Goal: Navigation & Orientation: Find specific page/section

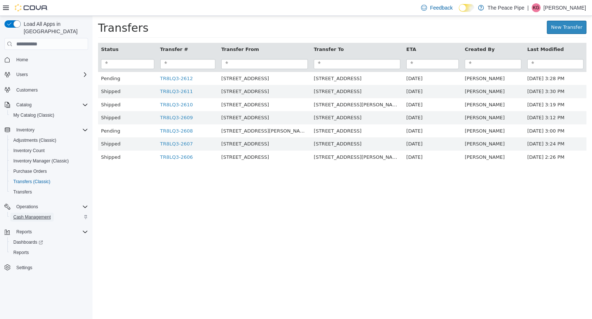
click at [34, 214] on span "Cash Management" at bounding box center [31, 217] width 37 height 6
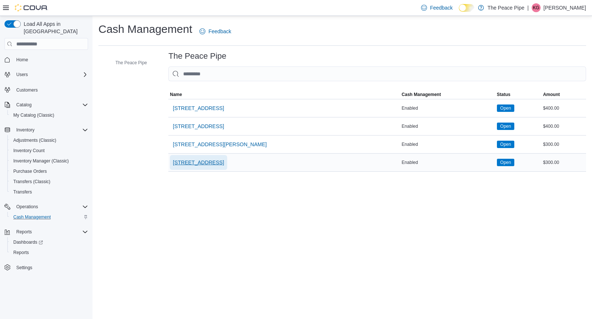
click at [193, 160] on span "[STREET_ADDRESS]" at bounding box center [198, 162] width 51 height 7
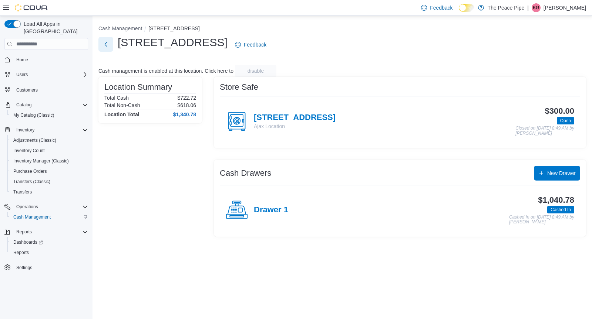
click at [105, 46] on button "Next" at bounding box center [105, 44] width 15 height 15
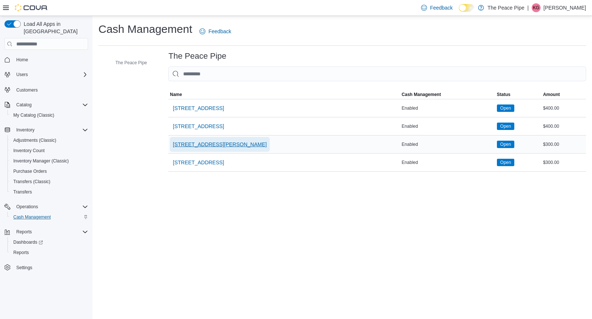
click at [192, 143] on span "[STREET_ADDRESS][PERSON_NAME]" at bounding box center [220, 144] width 94 height 7
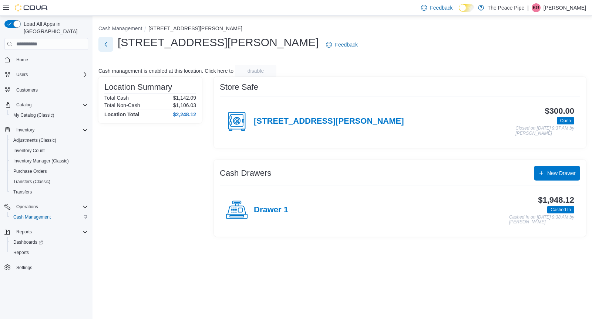
click at [105, 38] on button "Next" at bounding box center [105, 44] width 15 height 15
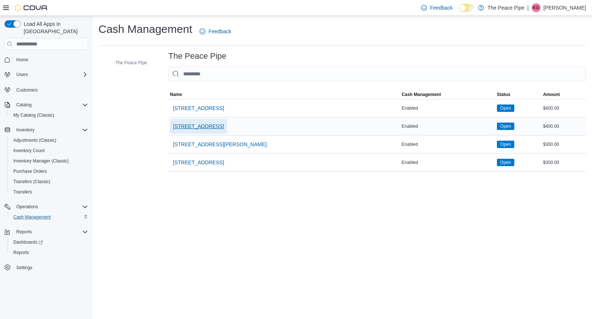
click at [197, 131] on span "[STREET_ADDRESS]" at bounding box center [198, 126] width 51 height 15
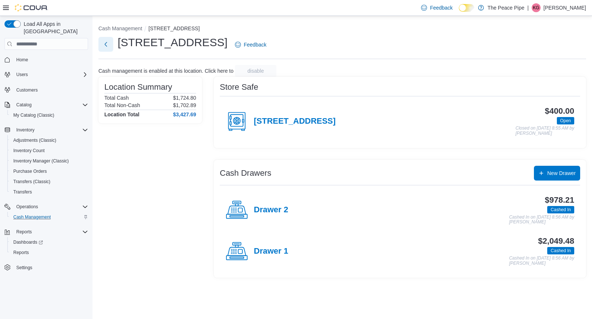
click at [108, 44] on button "Next" at bounding box center [105, 44] width 15 height 15
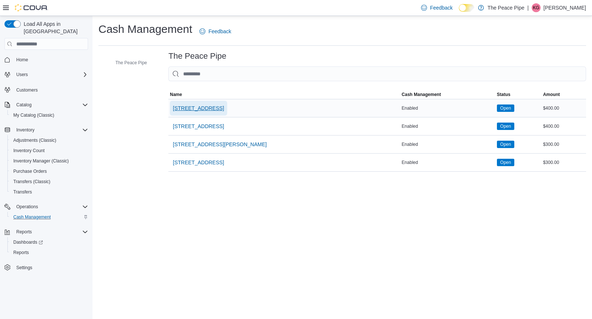
click at [187, 109] on span "[STREET_ADDRESS]" at bounding box center [198, 108] width 51 height 7
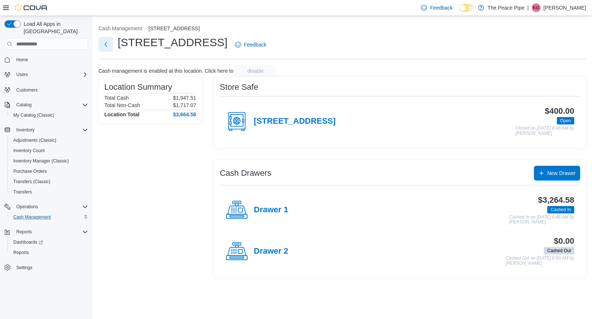
click at [106, 49] on button "Next" at bounding box center [105, 44] width 15 height 15
